Goal: Task Accomplishment & Management: Complete application form

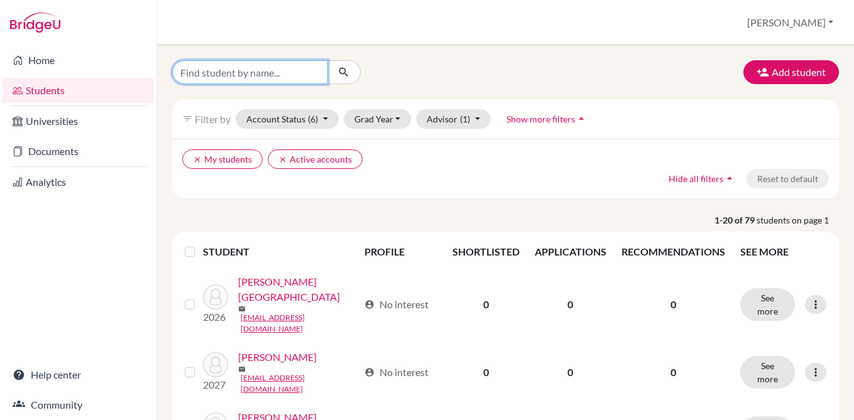
click at [271, 78] on input "Find student by name..." at bounding box center [250, 72] width 156 height 24
click at [283, 76] on input "valer" at bounding box center [250, 72] width 156 height 24
type input "valeria"
click button "submit" at bounding box center [343, 72] width 33 height 24
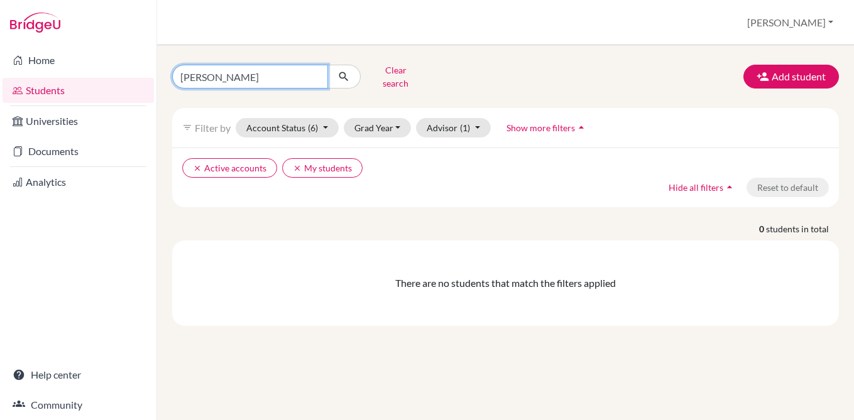
click at [274, 76] on input "valeria" at bounding box center [250, 77] width 156 height 24
type input "miranda"
click button "submit" at bounding box center [343, 77] width 33 height 24
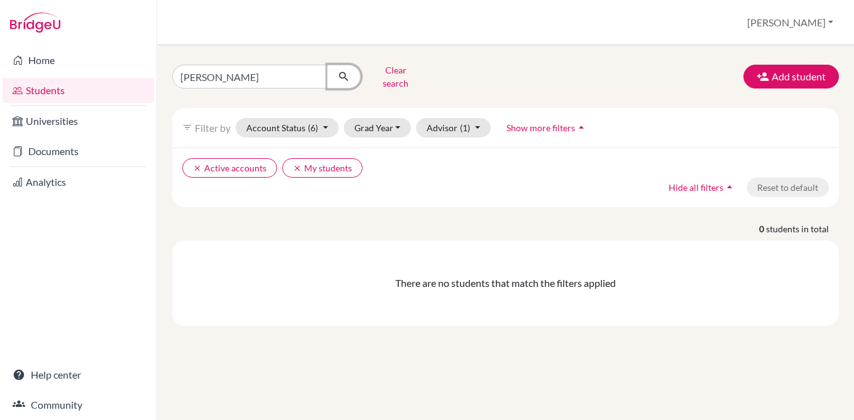
click at [327, 71] on button "submit" at bounding box center [343, 77] width 33 height 24
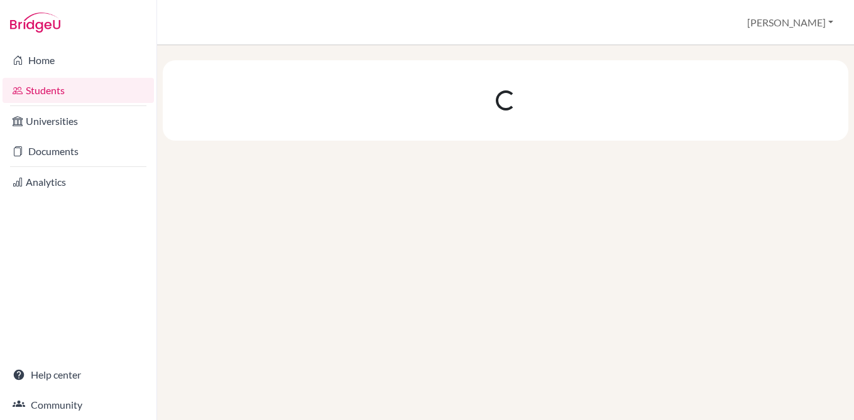
click at [90, 95] on link "Students" at bounding box center [78, 90] width 151 height 25
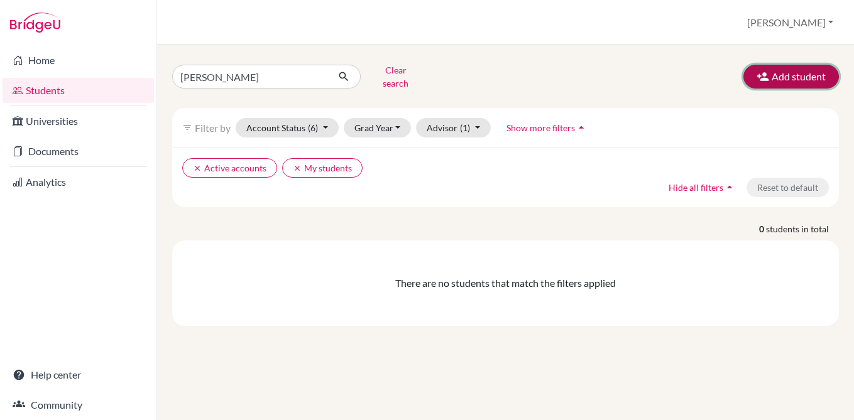
click at [772, 72] on button "Add student" at bounding box center [791, 77] width 96 height 24
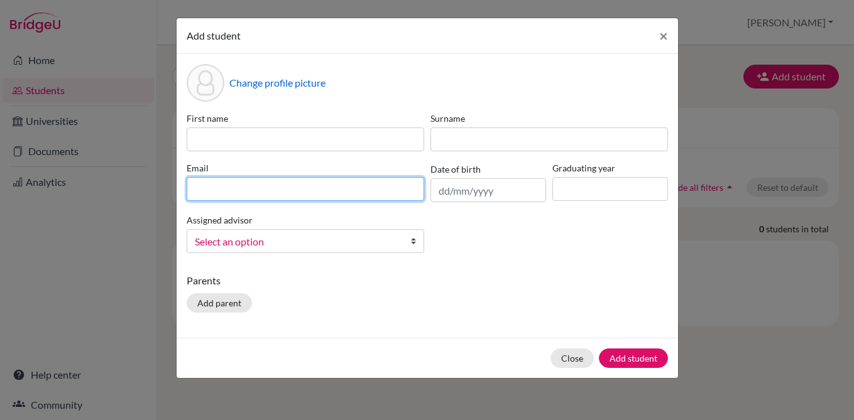
click at [319, 195] on input at bounding box center [306, 189] width 238 height 24
click at [454, 100] on div "Change profile picture" at bounding box center [427, 83] width 481 height 38
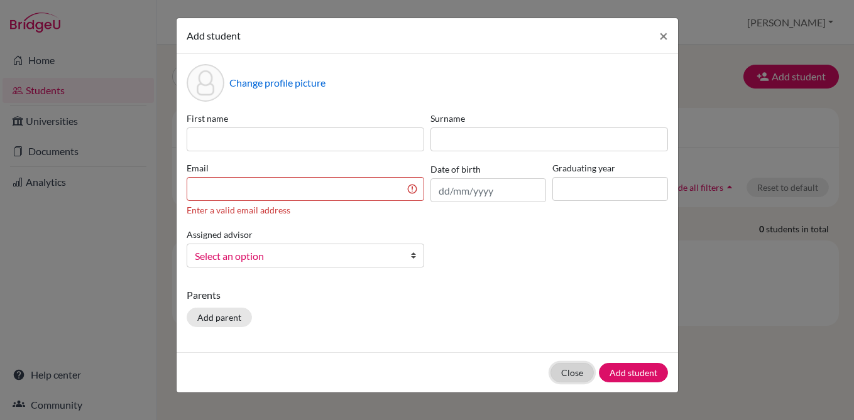
click at [576, 374] on button "Close" at bounding box center [571, 372] width 43 height 19
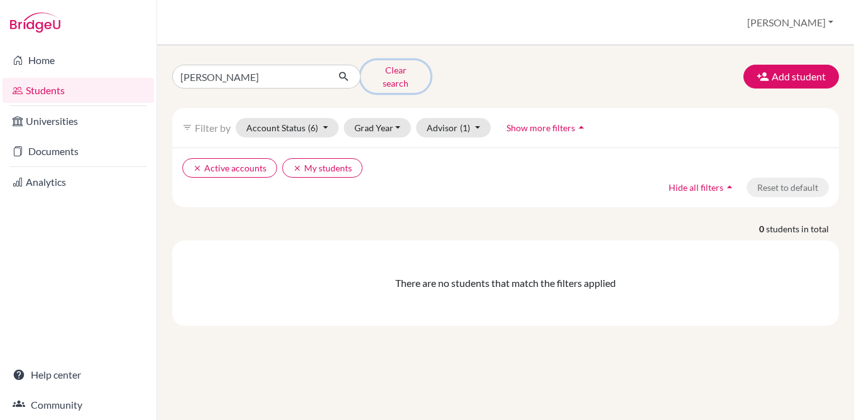
click at [380, 72] on button "Clear search" at bounding box center [396, 76] width 70 height 33
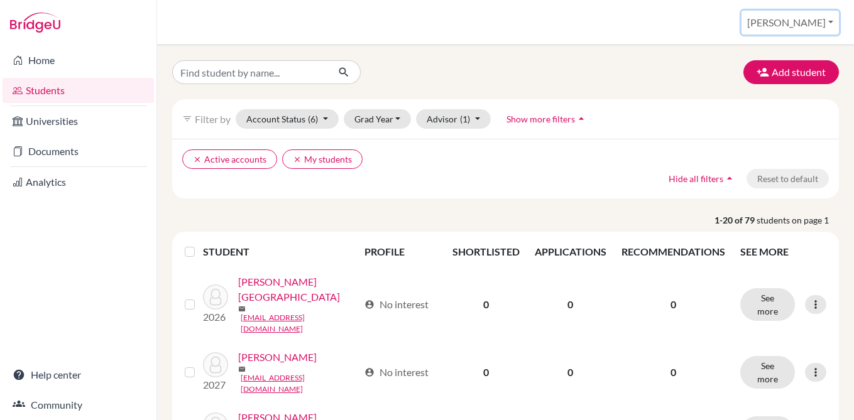
click at [829, 16] on button "[PERSON_NAME]" at bounding box center [789, 23] width 97 height 24
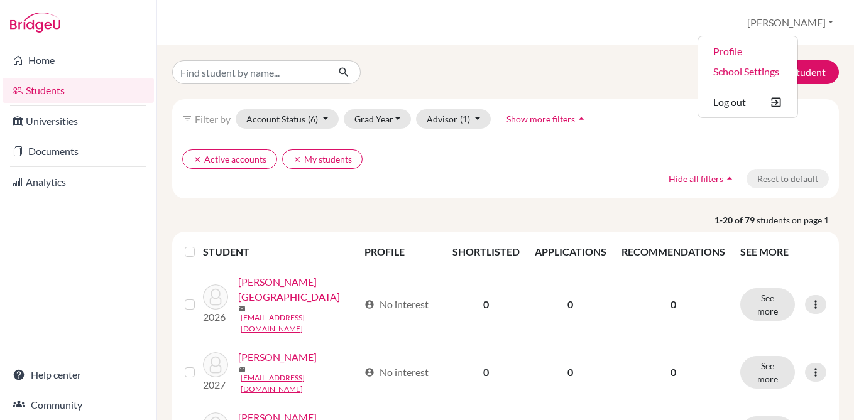
click at [645, 80] on div "Add student" at bounding box center [506, 72] width 686 height 24
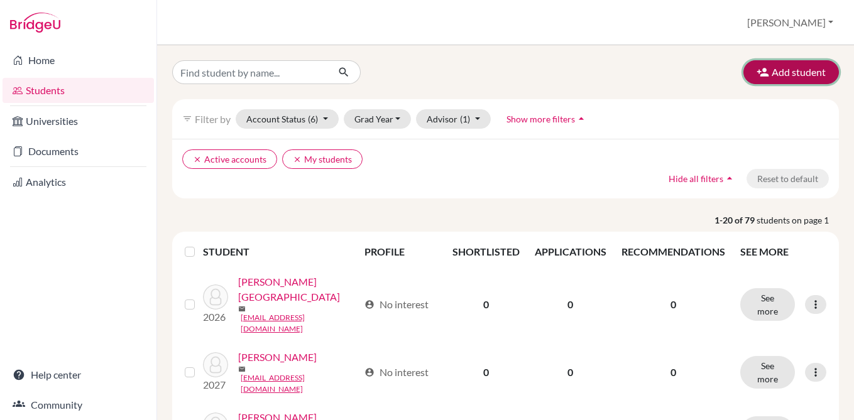
click at [775, 81] on button "Add student" at bounding box center [791, 72] width 96 height 24
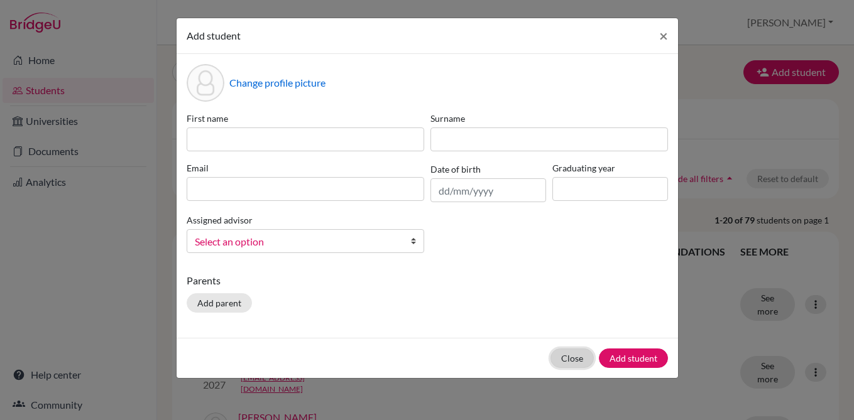
click at [575, 349] on button "Close" at bounding box center [571, 358] width 43 height 19
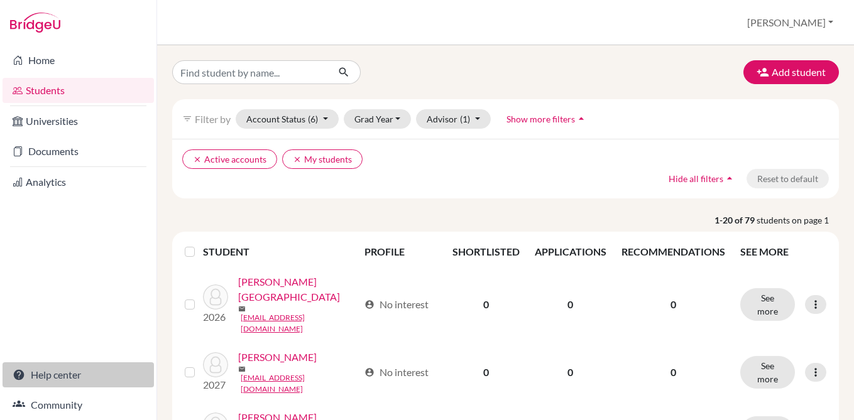
click at [53, 373] on link "Help center" at bounding box center [78, 375] width 151 height 25
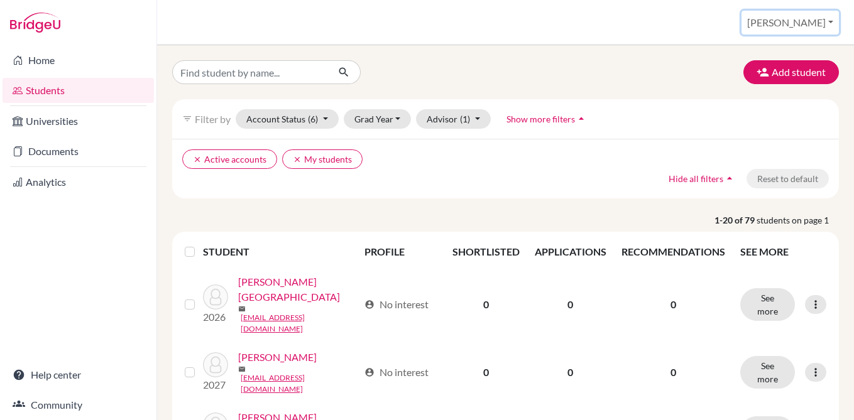
click at [826, 18] on button "[PERSON_NAME]" at bounding box center [789, 23] width 97 height 24
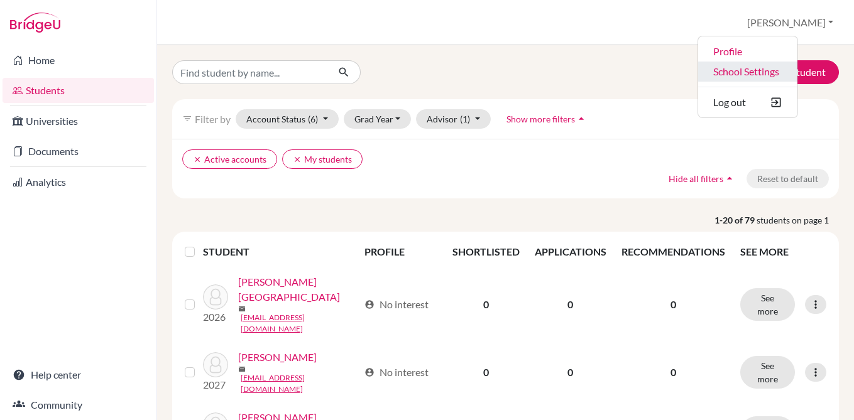
click at [796, 63] on link "School Settings" at bounding box center [747, 72] width 99 height 20
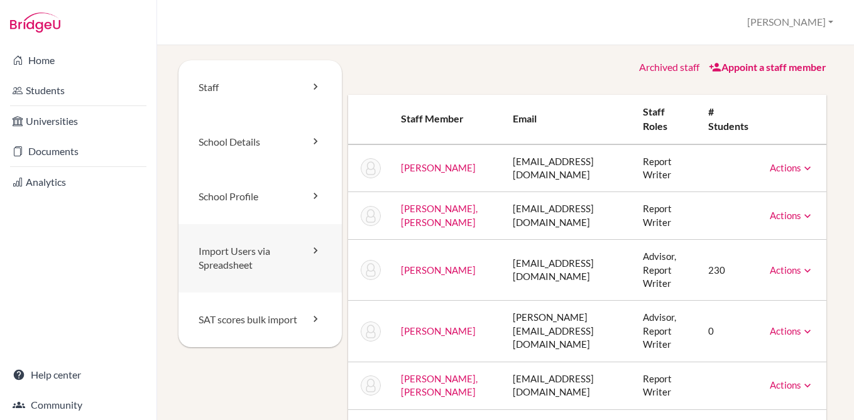
click at [251, 258] on link "Import Users via Spreadsheet" at bounding box center [259, 258] width 163 height 69
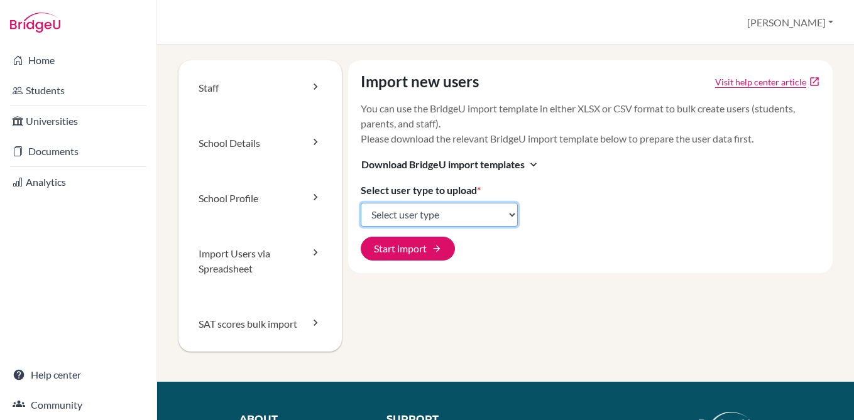
click at [416, 215] on select "Select user type Students Students and parents Parents Advisors Report writers" at bounding box center [439, 215] width 157 height 24
select select "students"
click at [361, 203] on select "Select user type Students Students and parents Parents Advisors Report writers" at bounding box center [439, 215] width 157 height 24
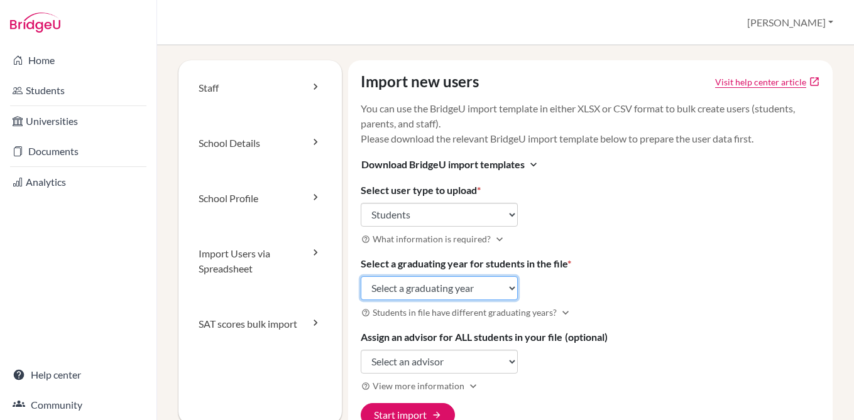
click at [478, 288] on select "Select a graduating year 2024 2025 2026 2027 2028 2029" at bounding box center [439, 288] width 157 height 24
select select "2028"
click at [361, 276] on select "Select a graduating year 2024 2025 2026 2027 2028 2029" at bounding box center [439, 288] width 157 height 24
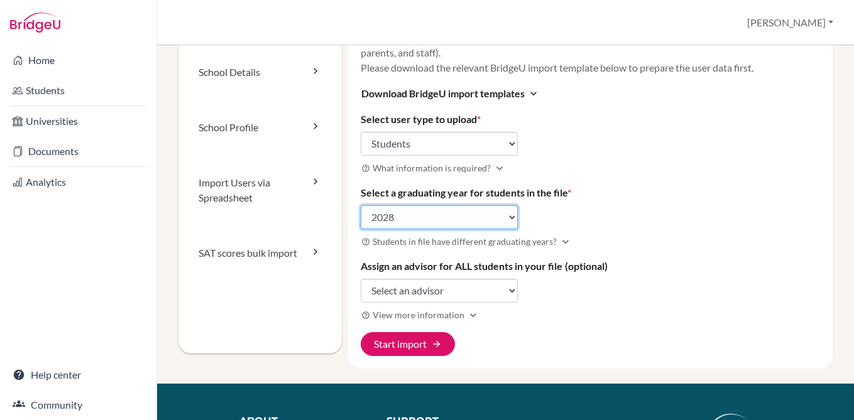
scroll to position [75, 0]
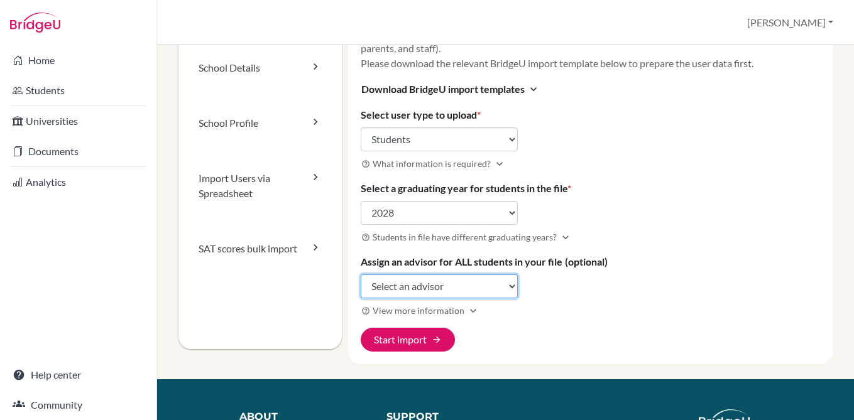
click at [474, 285] on select "Select an advisor Michael Brennan Sonia Bustamante Mary Roman" at bounding box center [439, 287] width 157 height 24
select select "344555"
click at [361, 275] on select "Select an advisor Michael Brennan Sonia Bustamante Mary Roman" at bounding box center [439, 287] width 157 height 24
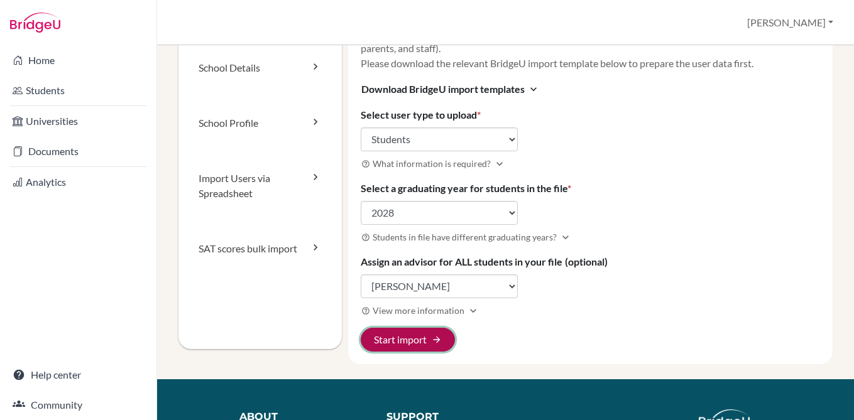
click at [427, 337] on button "Start import arrow_forward" at bounding box center [408, 340] width 94 height 24
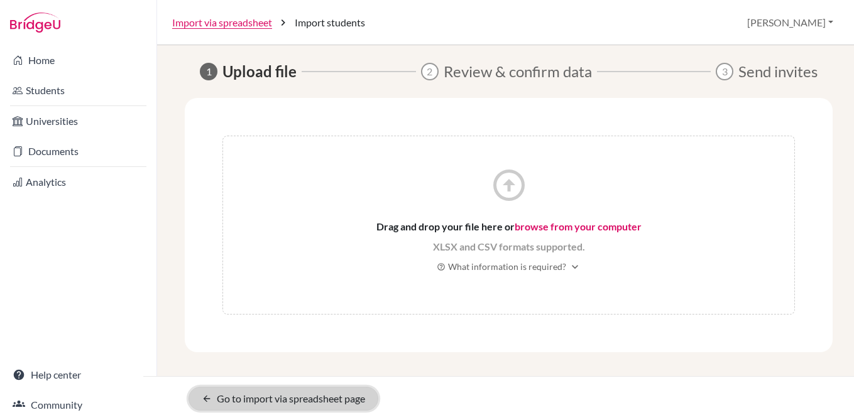
click at [211, 398] on icon "arrow_back" at bounding box center [207, 399] width 10 height 10
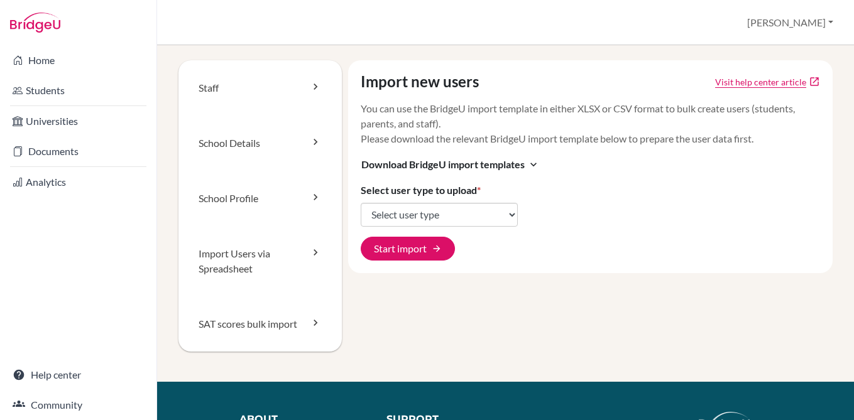
click at [544, 107] on p "You can use the BridgeU import template in either XLSX or CSV format to bulk cr…" at bounding box center [590, 123] width 459 height 45
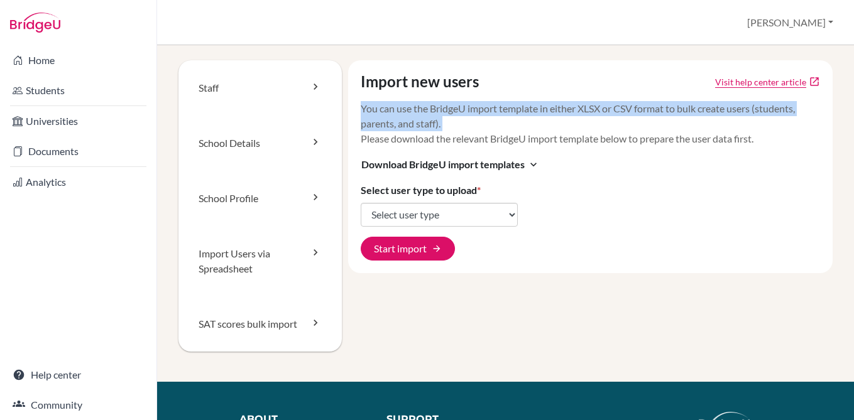
click at [544, 107] on p "You can use the BridgeU import template in either XLSX or CSV format to bulk cr…" at bounding box center [590, 123] width 459 height 45
click at [544, 109] on p "You can use the BridgeU import template in either XLSX or CSV format to bulk cr…" at bounding box center [590, 123] width 459 height 45
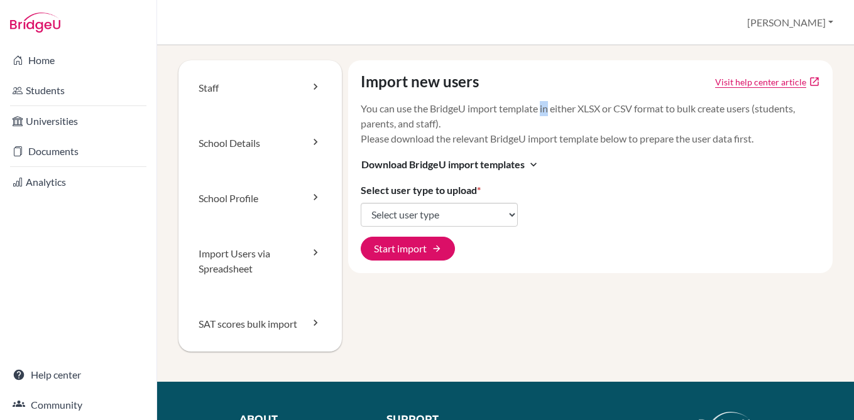
click at [544, 109] on p "You can use the BridgeU import template in either XLSX or CSV format to bulk cr…" at bounding box center [590, 123] width 459 height 45
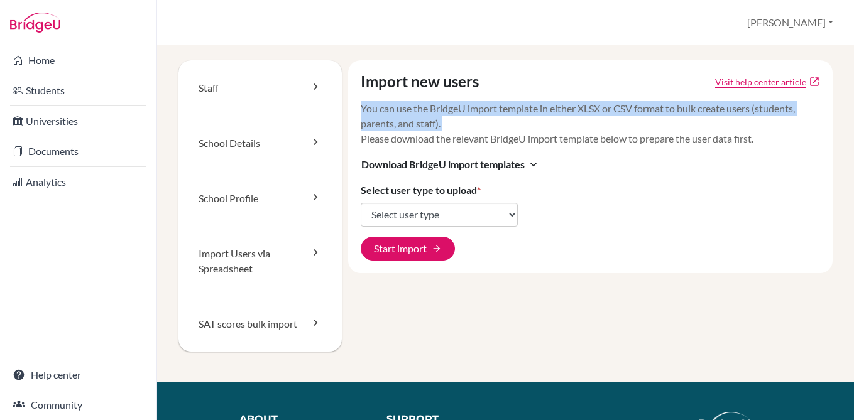
click at [544, 109] on p "You can use the BridgeU import template in either XLSX or CSV format to bulk cr…" at bounding box center [590, 123] width 459 height 45
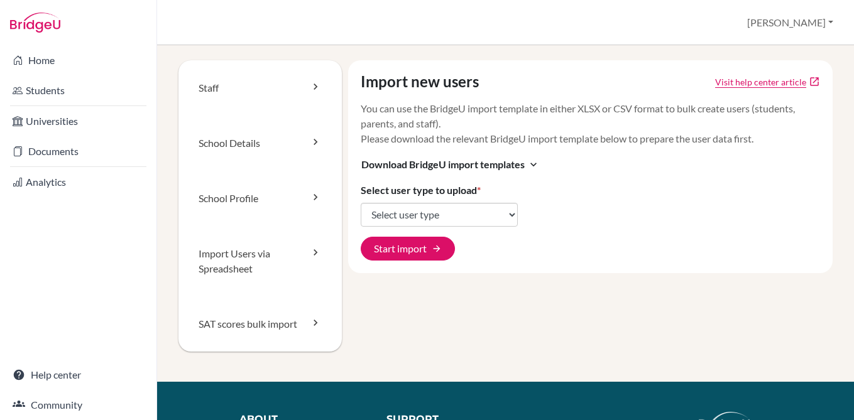
click at [549, 130] on p "You can use the BridgeU import template in either XLSX or CSV format to bulk cr…" at bounding box center [590, 123] width 459 height 45
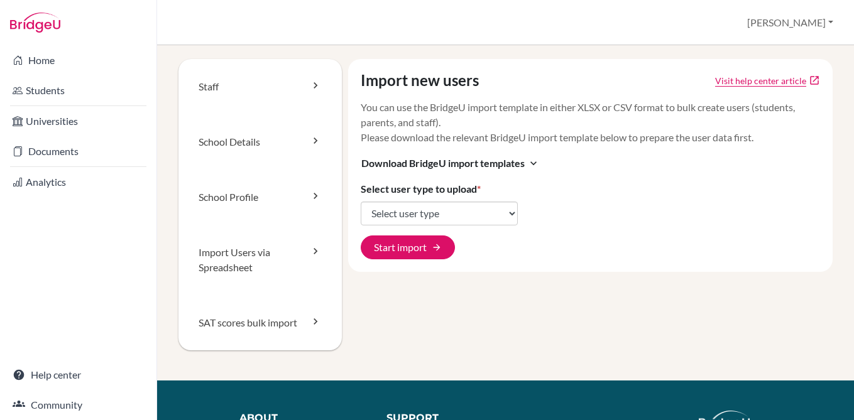
click at [774, 82] on link "Visit help center article" at bounding box center [760, 80] width 91 height 13
click at [433, 166] on span "Download BridgeU import templates" at bounding box center [442, 163] width 163 height 15
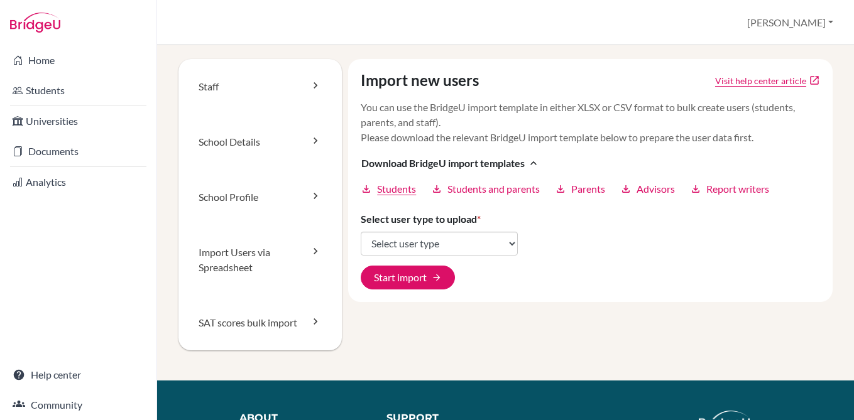
click at [407, 187] on span "Students" at bounding box center [396, 189] width 39 height 15
click at [424, 234] on select "Select user type Students Students and parents Parents Advisors Report writers" at bounding box center [439, 244] width 157 height 24
select select "students"
click at [361, 232] on select "Select user type Students Students and parents Parents Advisors Report writers" at bounding box center [439, 244] width 157 height 24
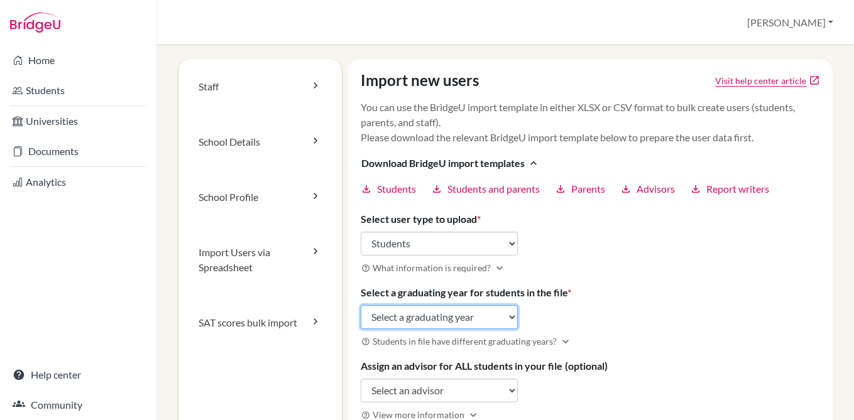
click at [423, 318] on select "Select a graduating year 2024 2025 2026 2027 2028 2029" at bounding box center [439, 317] width 157 height 24
select select "2028"
click at [361, 305] on select "Select a graduating year 2024 2025 2026 2027 2028 2029" at bounding box center [439, 317] width 157 height 24
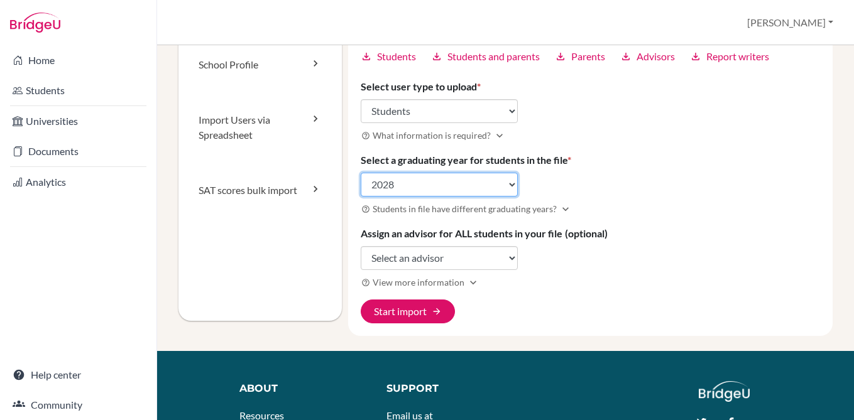
scroll to position [160, 0]
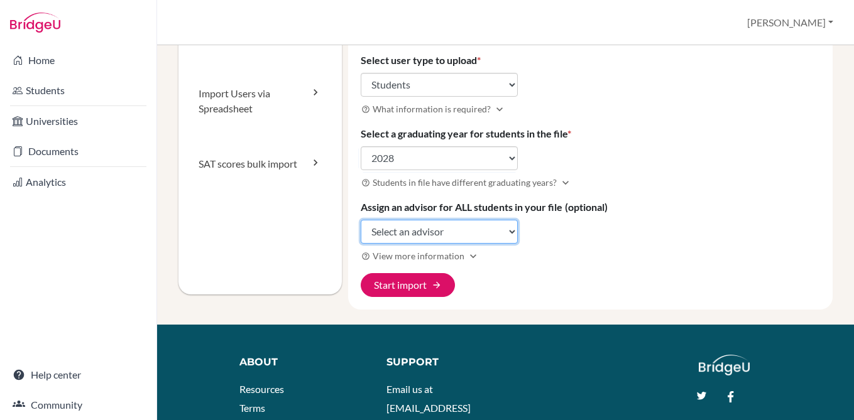
click at [481, 234] on select "Select an advisor Michael Brennan Sonia Bustamante Mary Roman" at bounding box center [439, 232] width 157 height 24
select select "344555"
click at [361, 220] on select "Select an advisor Michael Brennan Sonia Bustamante Mary Roman" at bounding box center [439, 232] width 157 height 24
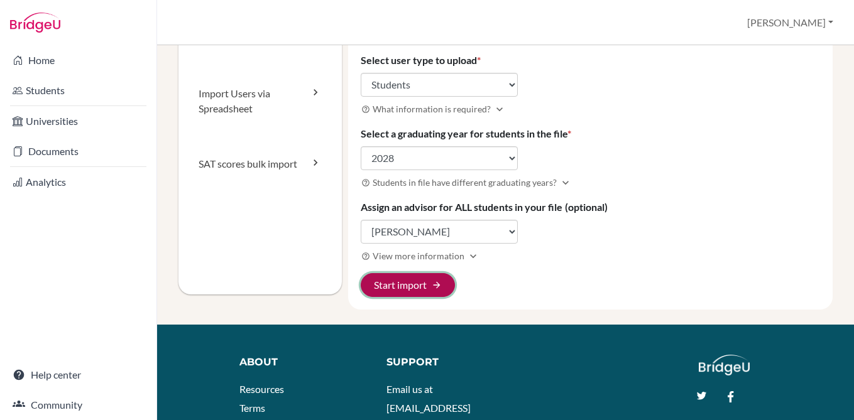
click at [418, 286] on button "Start import arrow_forward" at bounding box center [408, 285] width 94 height 24
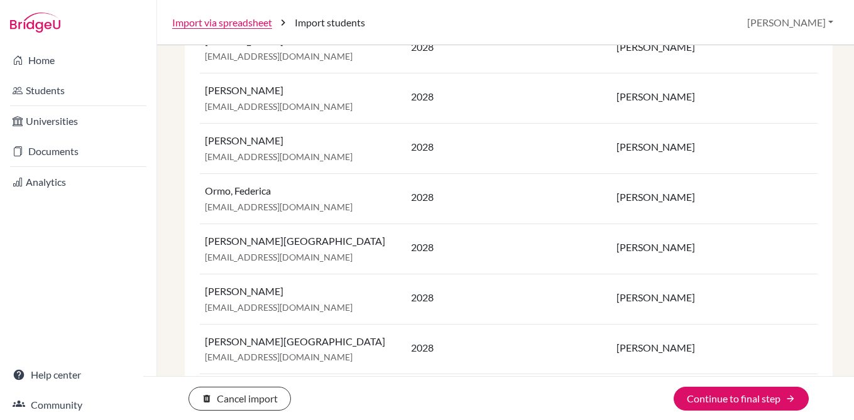
scroll to position [714, 0]
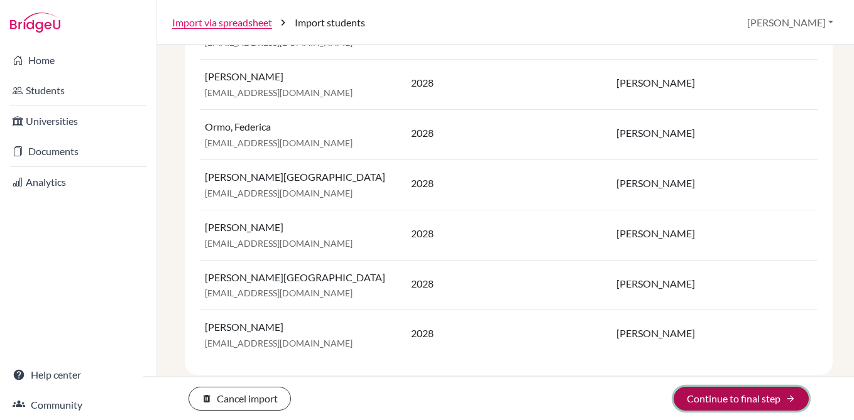
click at [707, 402] on button "Continue to final step arrow_forward" at bounding box center [741, 399] width 135 height 24
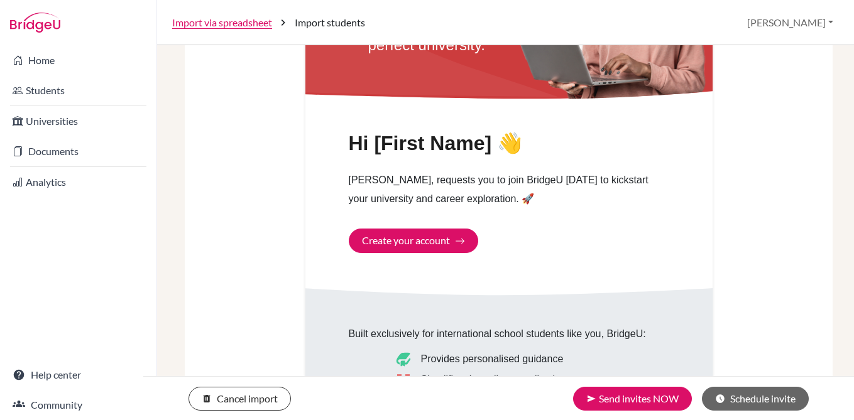
scroll to position [553, 0]
click at [439, 243] on div "Hi [First Name] 👋 [PERSON_NAME], requests you to join BridgeU [DATE] to kicksta…" at bounding box center [508, 192] width 407 height 121
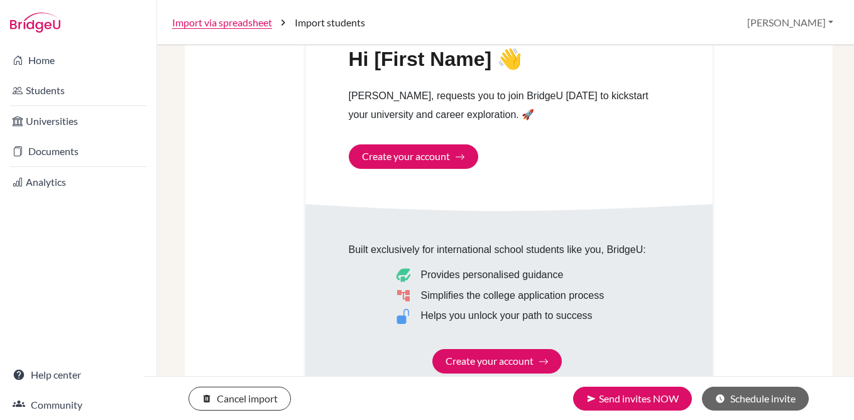
scroll to position [636, 0]
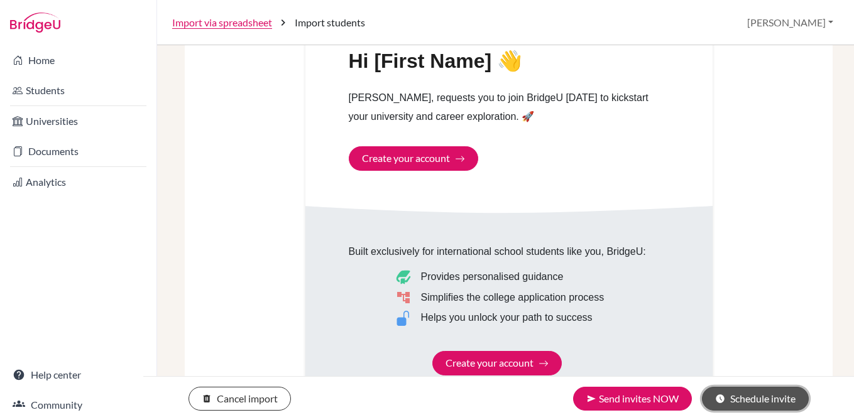
click at [727, 398] on button "schedule Schedule invite" at bounding box center [755, 399] width 107 height 24
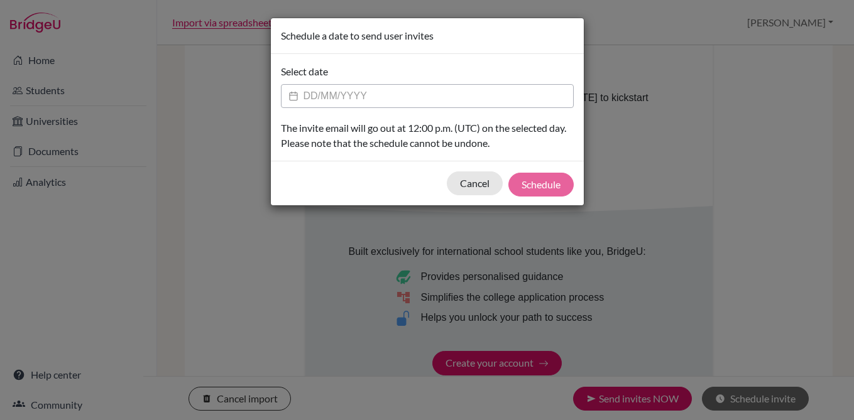
click at [403, 104] on input "Datepicker input" at bounding box center [427, 96] width 293 height 24
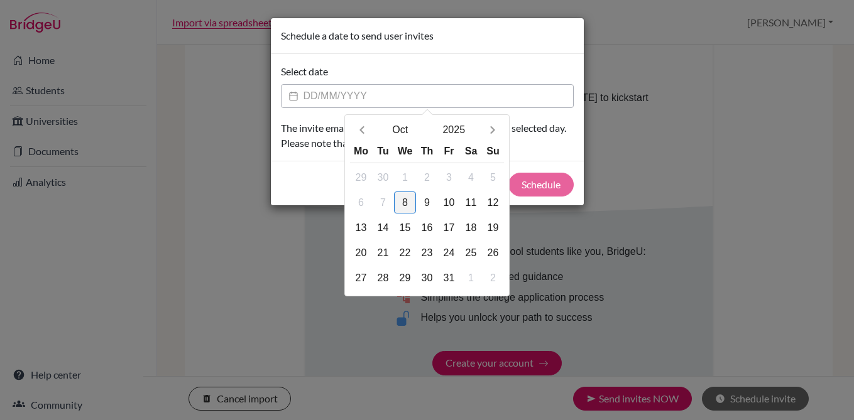
click at [408, 197] on div "8" at bounding box center [405, 203] width 22 height 22
type input "[DATE]"
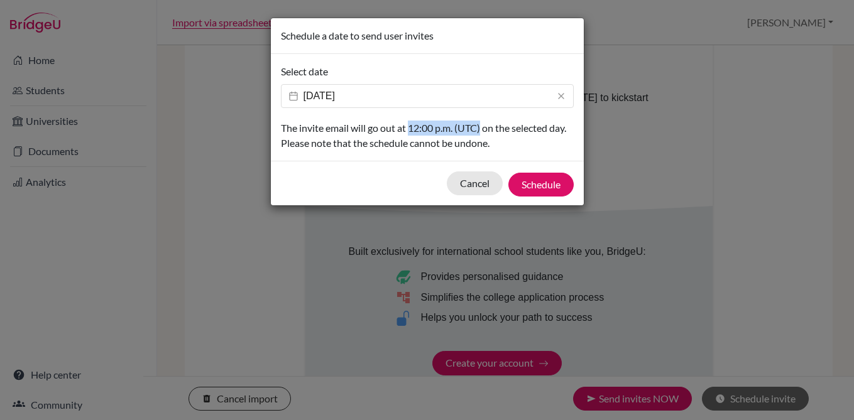
drag, startPoint x: 482, startPoint y: 132, endPoint x: 412, endPoint y: 128, distance: 70.5
click at [412, 128] on p "The invite email will go out at 12:00 p.m. (UTC) on the selected day. Please no…" at bounding box center [427, 136] width 293 height 30
copy p "12:00 p.m. (UTC)"
click at [559, 94] on icon at bounding box center [561, 96] width 25 height 18
click at [469, 182] on button "Cancel" at bounding box center [475, 184] width 56 height 24
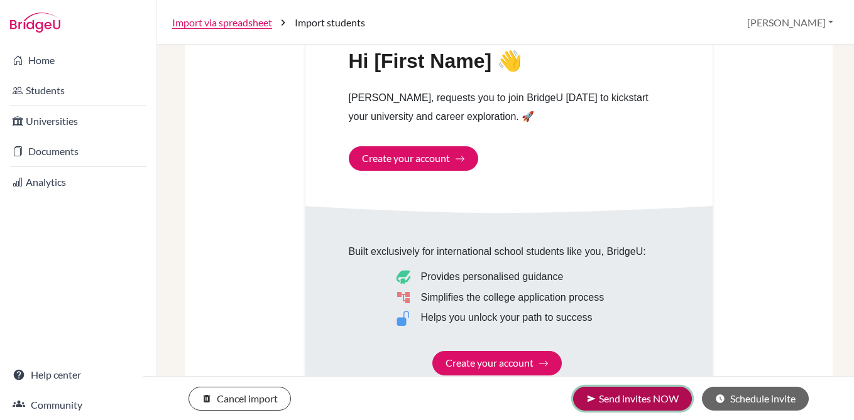
click at [665, 403] on button "send Send invites NOW" at bounding box center [632, 399] width 119 height 24
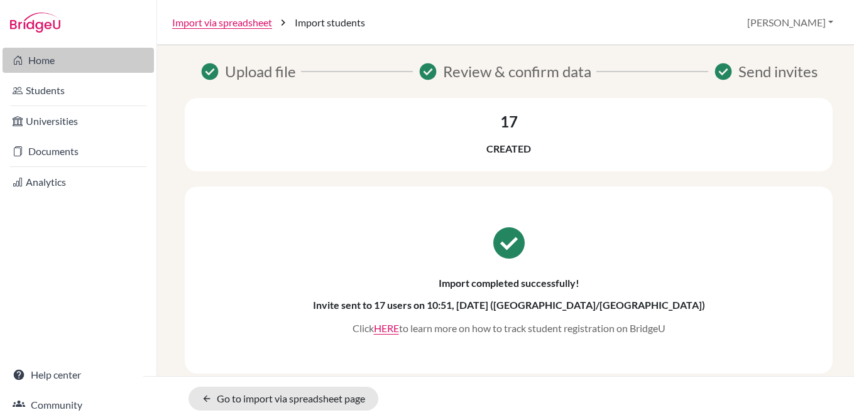
click at [77, 63] on link "Home" at bounding box center [78, 60] width 151 height 25
